Goal: Information Seeking & Learning: Learn about a topic

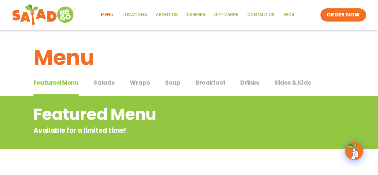
click at [244, 83] on span "Drinks" at bounding box center [249, 82] width 19 height 9
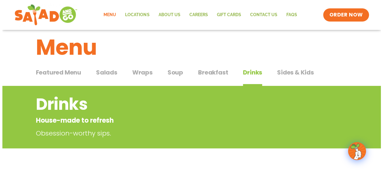
scroll to position [209, 0]
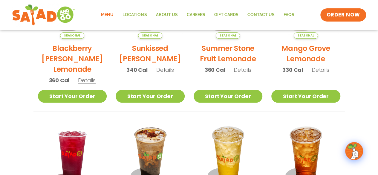
click at [318, 71] on span "Details" at bounding box center [321, 69] width 18 height 7
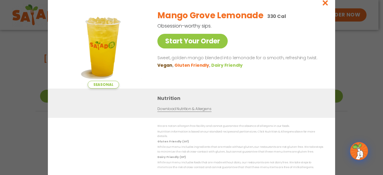
click at [180, 112] on link "Download Nutrition & Allergens" at bounding box center [184, 109] width 54 height 6
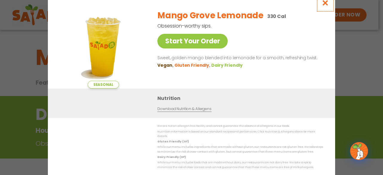
click at [325, 3] on icon "Close modal" at bounding box center [324, 3] width 7 height 6
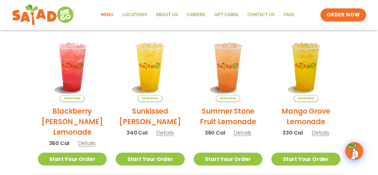
scroll to position [155, 0]
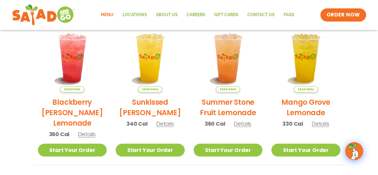
click at [167, 124] on span "Details" at bounding box center [165, 123] width 18 height 7
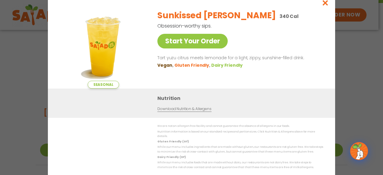
click at [196, 112] on link "Download Nutrition & Allergens" at bounding box center [184, 109] width 54 height 6
click at [325, 5] on icon "Close modal" at bounding box center [324, 3] width 7 height 6
